Goal: Task Accomplishment & Management: Use online tool/utility

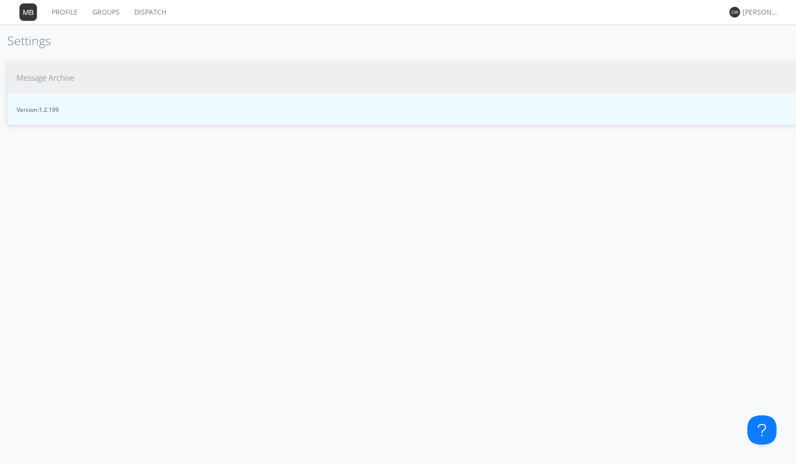
click at [78, 76] on button "Message Archive" at bounding box center [401, 78] width 789 height 32
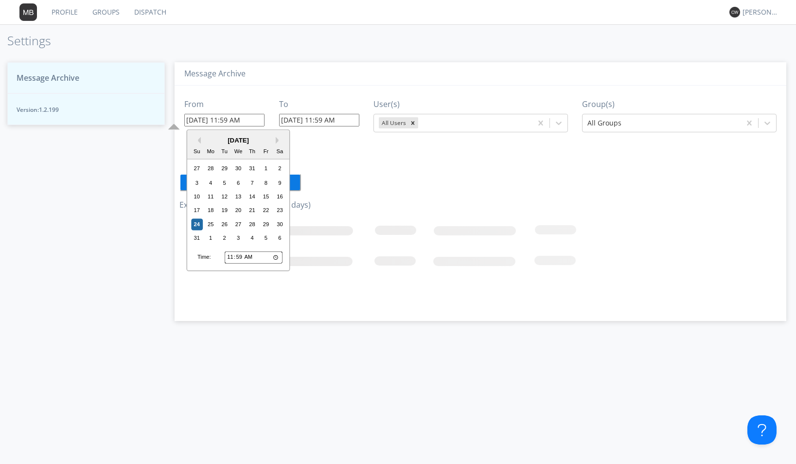
click at [261, 118] on input "08/24/2025 11:59 AM" at bounding box center [224, 120] width 80 height 13
click at [253, 212] on div "21" at bounding box center [253, 211] width 12 height 12
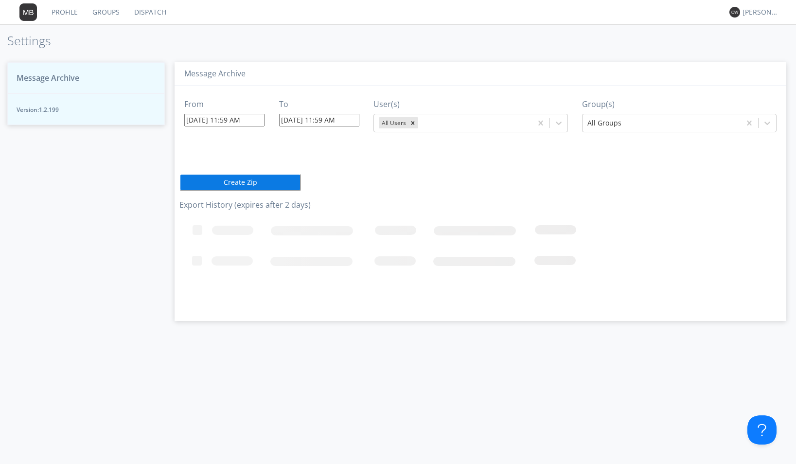
click at [256, 119] on input "08/21/2025 11:59 AM" at bounding box center [224, 120] width 80 height 13
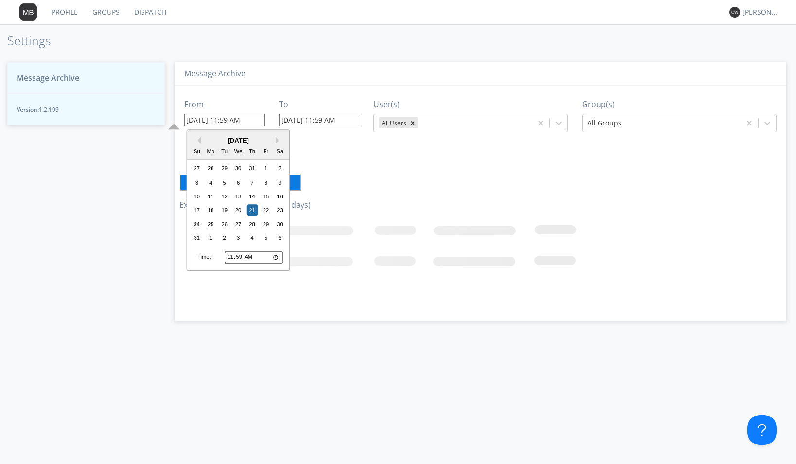
click at [256, 119] on input "08/21/2025 11:59 AM" at bounding box center [224, 120] width 80 height 13
type input "08/21/2025 13"
click at [231, 257] on input "11:59" at bounding box center [254, 257] width 58 height 13
type input "01:59"
type input "08/21/2025 1:59 AM"
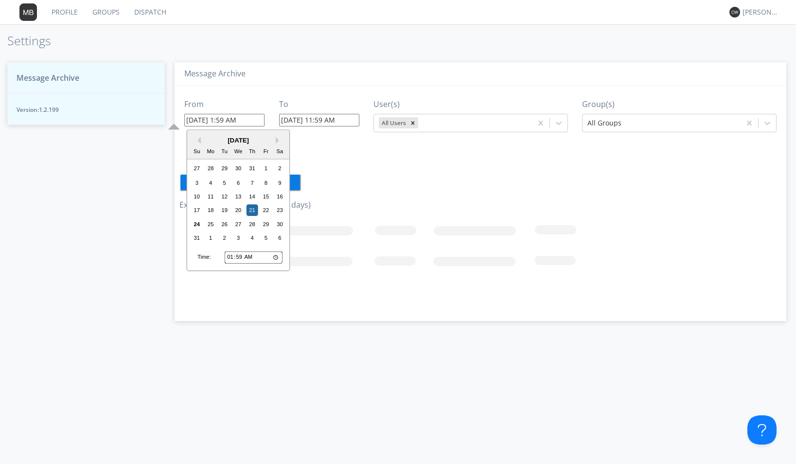
type input "13:59"
type input "08/21/2025 1:59 PM"
click at [239, 259] on input "13:59" at bounding box center [254, 257] width 58 height 13
type input "13:00"
type input "08/21/2025 1:00 PM"
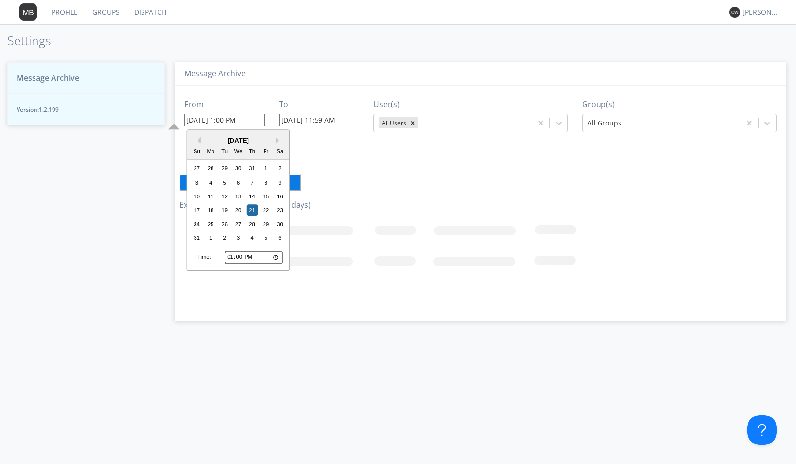
click at [356, 120] on input "08/24/2025 11:59 AM" at bounding box center [319, 120] width 80 height 13
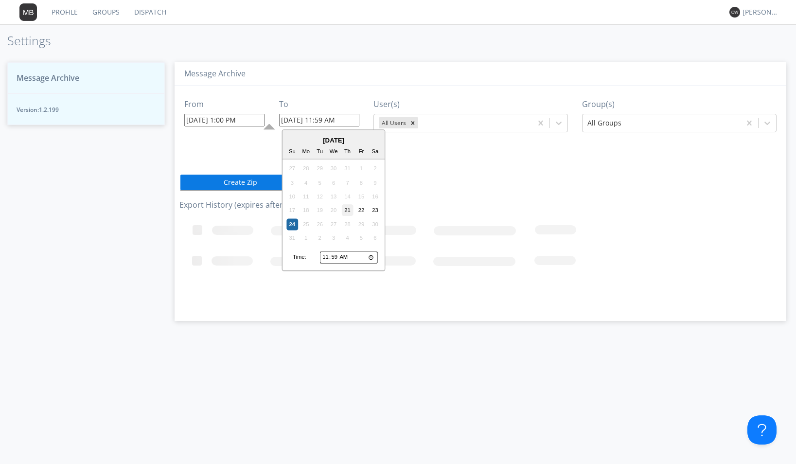
click at [347, 211] on div "21" at bounding box center [348, 211] width 12 height 12
type input "08/21/2025 11:59 AM"
click at [350, 120] on input "08/21/2025 11:59 AM" at bounding box center [319, 120] width 80 height 13
click at [325, 258] on input "11:59" at bounding box center [349, 257] width 58 height 13
type input "01:59"
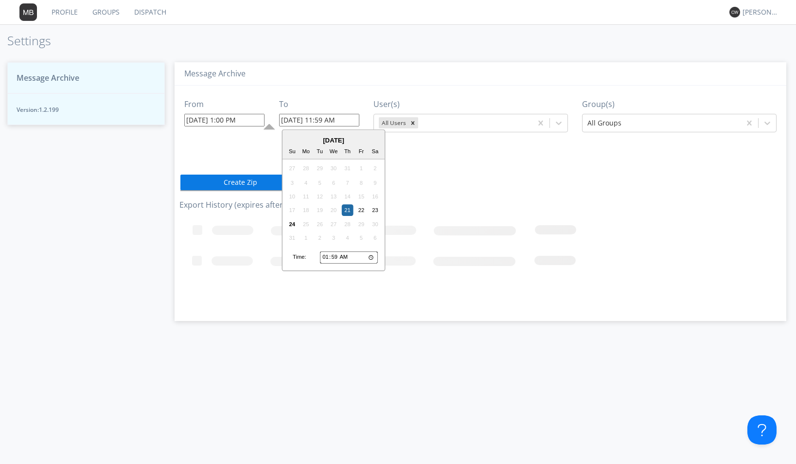
type input "08/21/2025 1:59 AM"
type input "13:59"
type input "08/21/2025 1:59 PM"
type input "13:05"
type input "08/21/2025 1:05 PM"
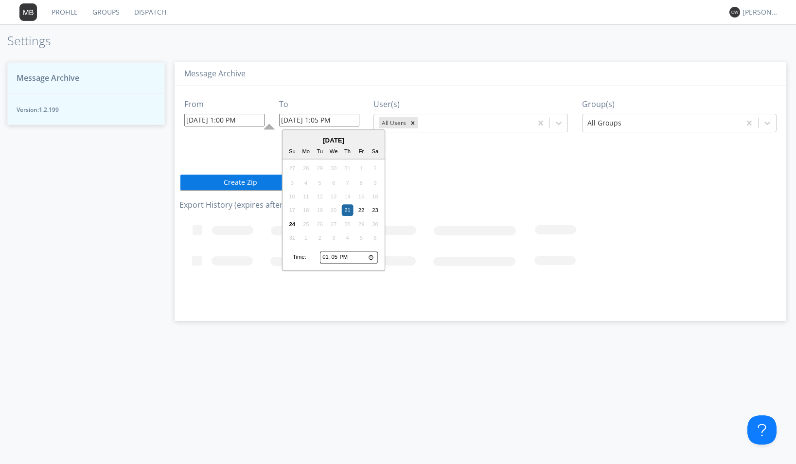
type input "13:59"
type input "08/21/2025 1:59 PM"
click at [308, 282] on icon "Loading..." at bounding box center [446, 262] width 535 height 97
click at [350, 122] on input "08/21/2025 1:59 PM" at bounding box center [319, 120] width 80 height 13
click at [348, 208] on div "21" at bounding box center [348, 211] width 12 height 12
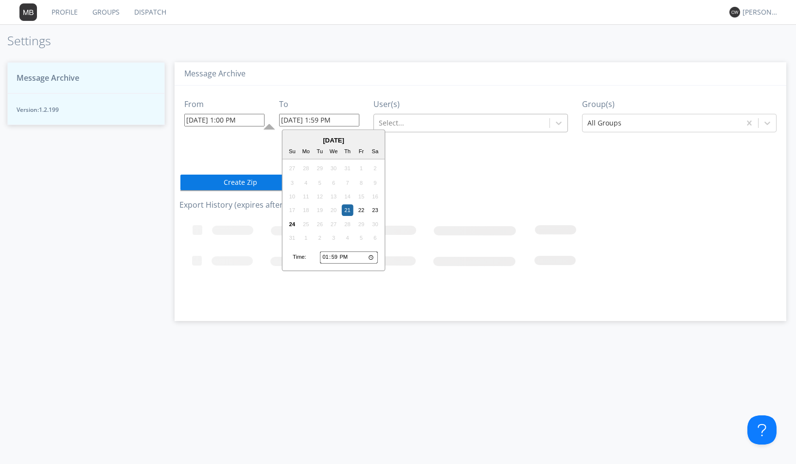
click at [352, 115] on input "08/21/2025 1:59 PM" at bounding box center [319, 120] width 80 height 13
click at [325, 256] on input "13:59" at bounding box center [349, 257] width 58 height 13
type input "14:59"
type input "08/21/2025 2:59 PM"
click at [336, 259] on input "14:59" at bounding box center [349, 257] width 58 height 13
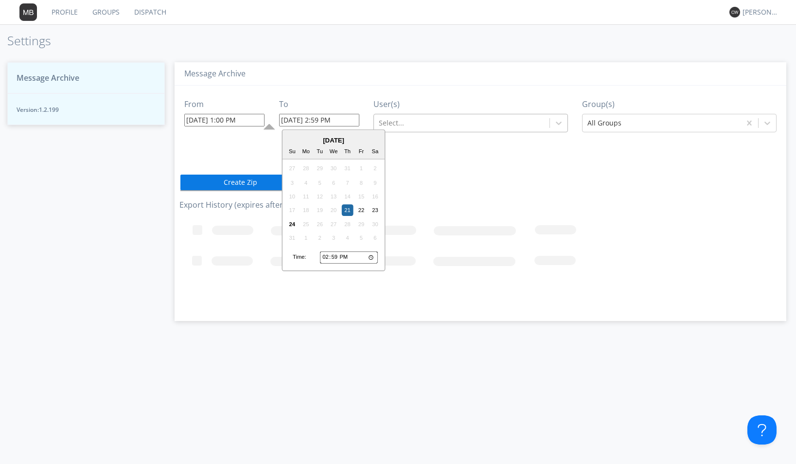
type input "14:03"
type input "08/21/2025 2:03 PM"
type input "14:30"
type input "08/21/2025 2:30 PM"
click at [500, 216] on icon "Loading..." at bounding box center [446, 262] width 535 height 97
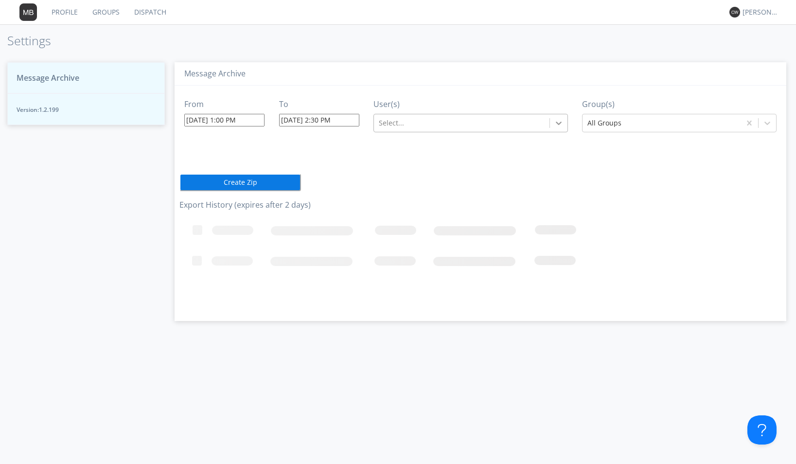
click at [557, 124] on icon at bounding box center [559, 123] width 10 height 10
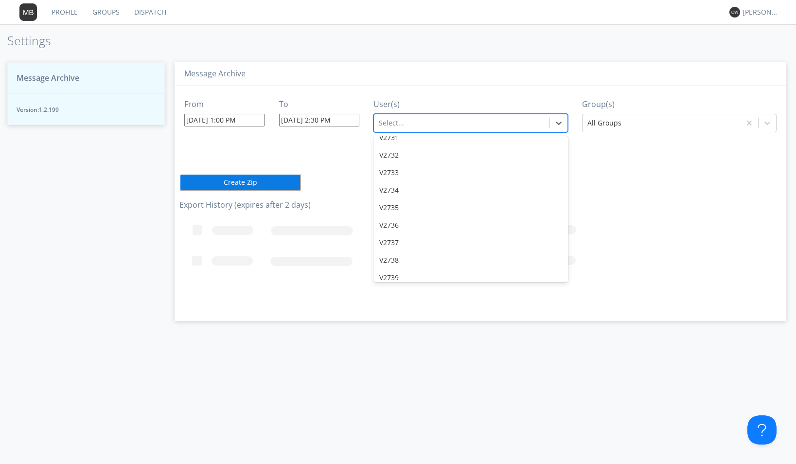
scroll to position [12533, 0]
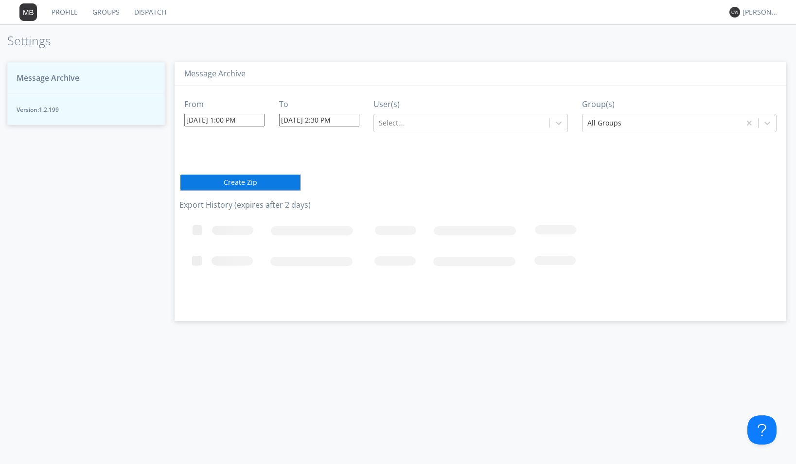
click at [570, 244] on icon "Loading..." at bounding box center [446, 262] width 535 height 97
drag, startPoint x: 570, startPoint y: 244, endPoint x: 552, endPoint y: 175, distance: 71.4
click at [552, 175] on div "From 08/21/2025 1:00 PM To 08/21/2025 2:30 PM User(s) Select... Group(s) All Gr…" at bounding box center [480, 200] width 602 height 228
click at [555, 124] on icon at bounding box center [559, 123] width 10 height 10
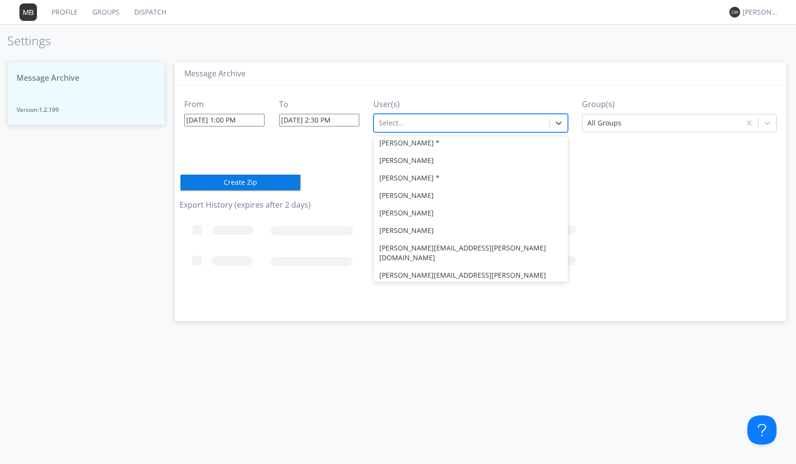
scroll to position [1277, 0]
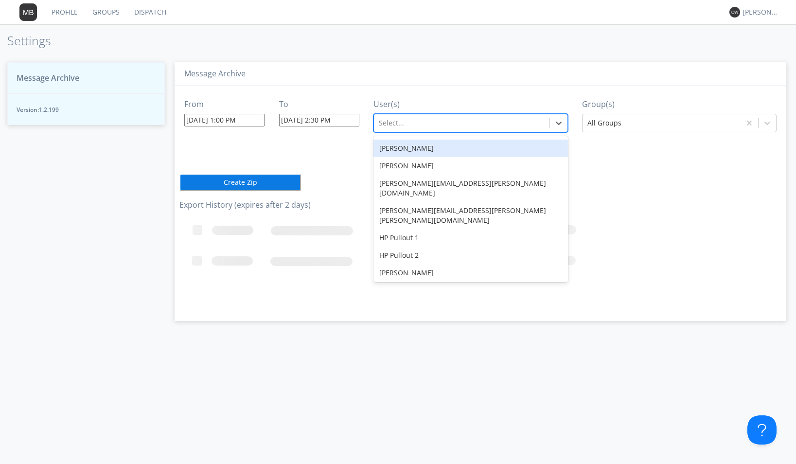
drag, startPoint x: 565, startPoint y: 152, endPoint x: 569, endPoint y: 182, distance: 30.5
click at [569, 182] on div "From 08/21/2025 1:00 PM To 08/21/2025 2:30 PM User(s) option Guy Francois focus…" at bounding box center [480, 200] width 602 height 228
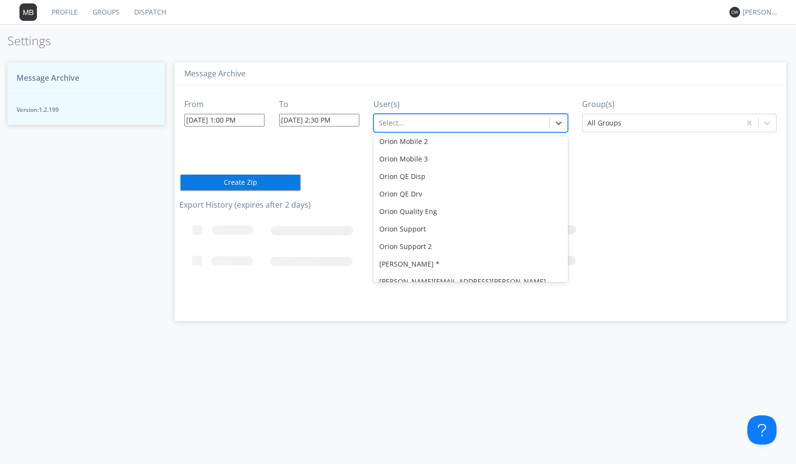
scroll to position [9152, 0]
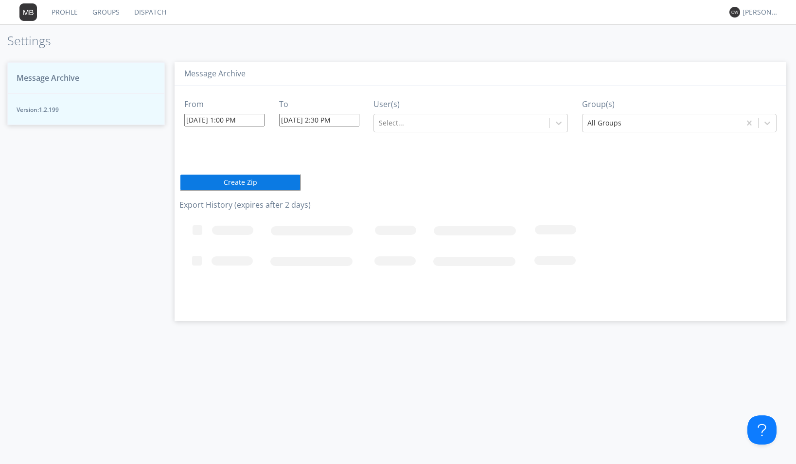
drag, startPoint x: 568, startPoint y: 152, endPoint x: 571, endPoint y: 218, distance: 66.2
click at [571, 218] on icon "Loading..." at bounding box center [446, 262] width 535 height 97
click at [556, 124] on icon at bounding box center [559, 123] width 10 height 10
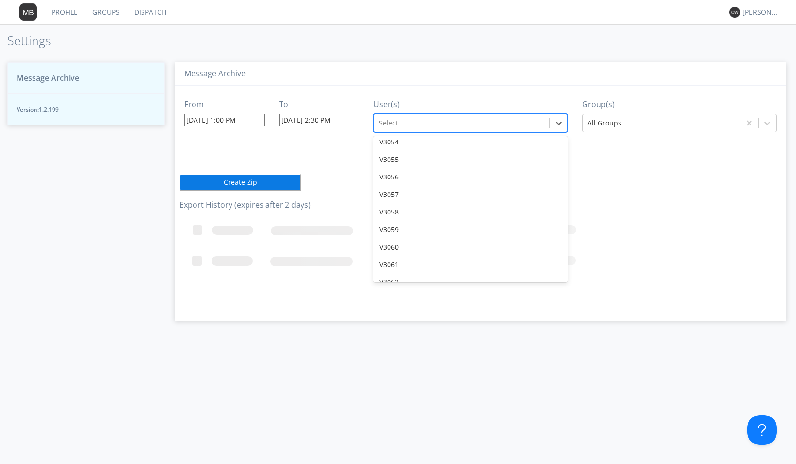
scroll to position [15972, 0]
click at [420, 285] on div "V3076" at bounding box center [470, 294] width 195 height 18
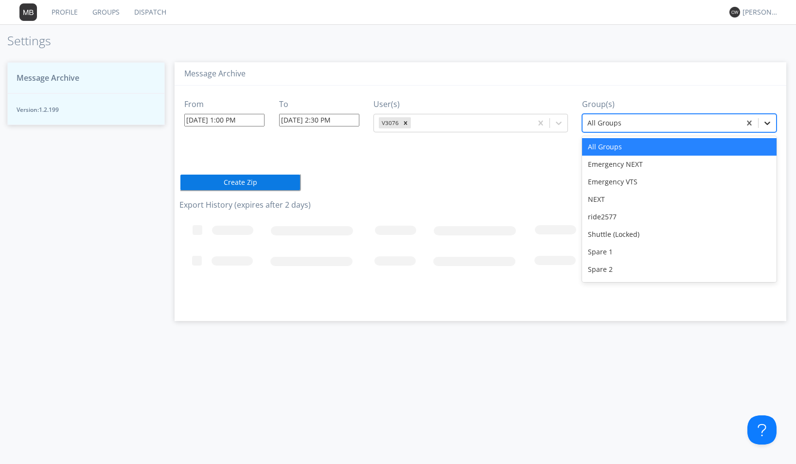
click at [770, 123] on icon at bounding box center [768, 123] width 10 height 10
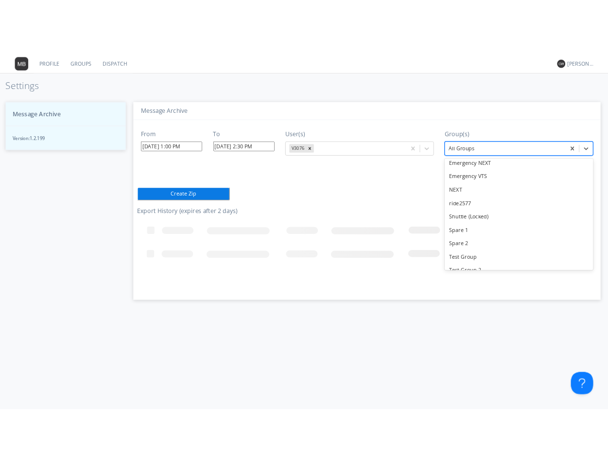
scroll to position [86, 0]
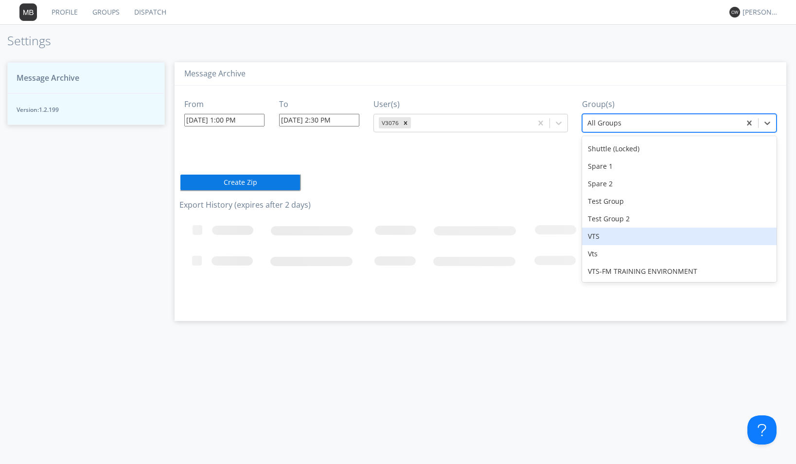
click at [623, 236] on div "VTS" at bounding box center [679, 237] width 195 height 18
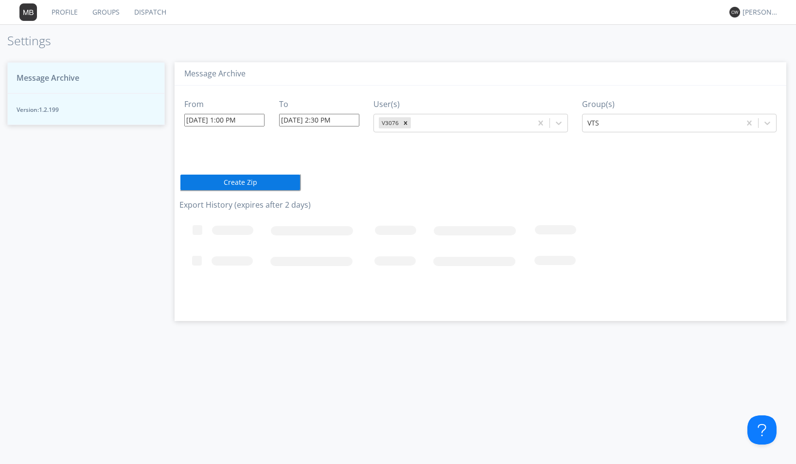
click at [235, 182] on button "Create Zip" at bounding box center [240, 183] width 122 height 18
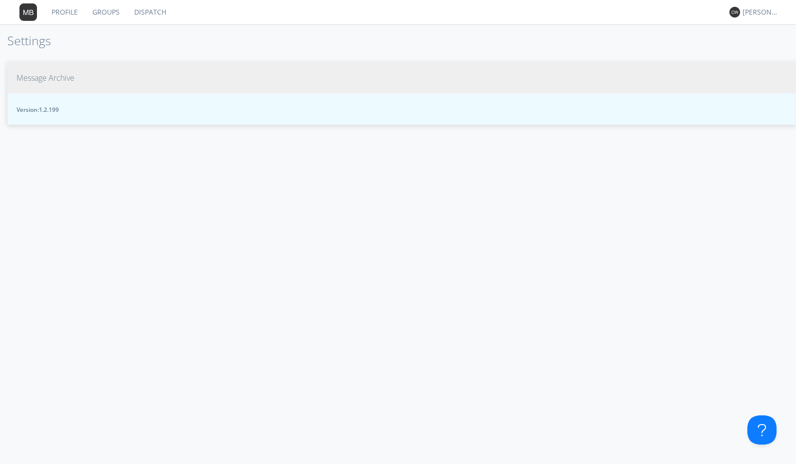
click at [69, 76] on span "Message Archive" at bounding box center [46, 77] width 58 height 11
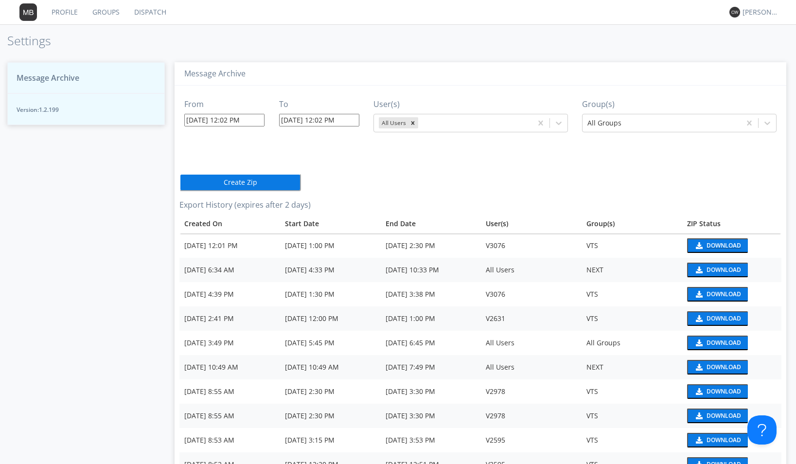
click at [700, 247] on button "Download" at bounding box center [717, 245] width 61 height 15
